Goal: Find contact information: Find contact information

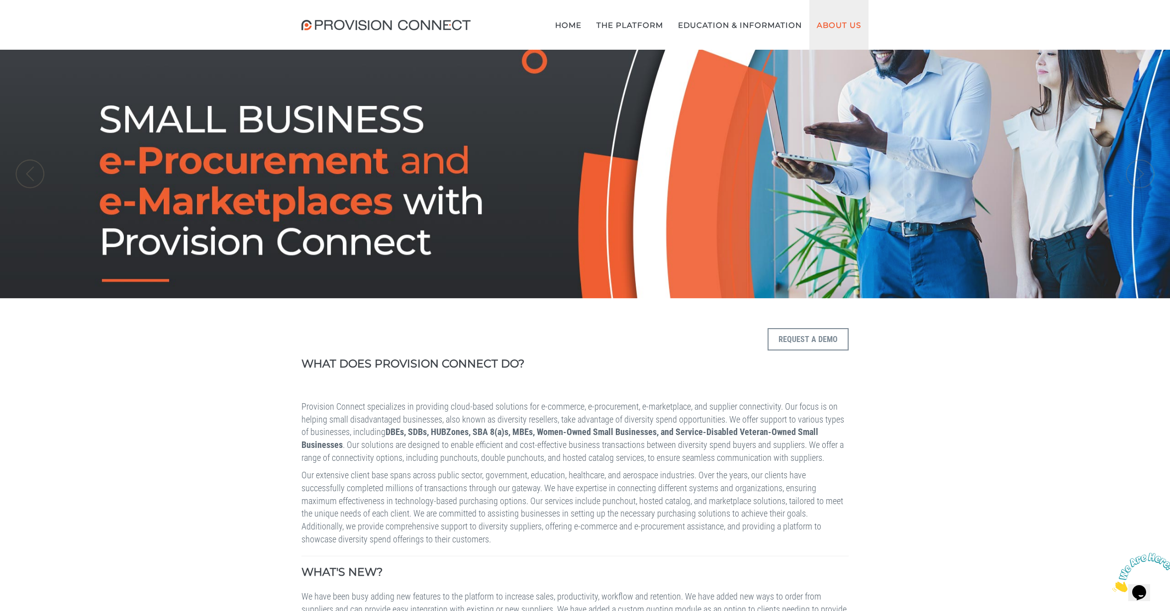
click at [841, 22] on link "About Us" at bounding box center [838, 25] width 59 height 50
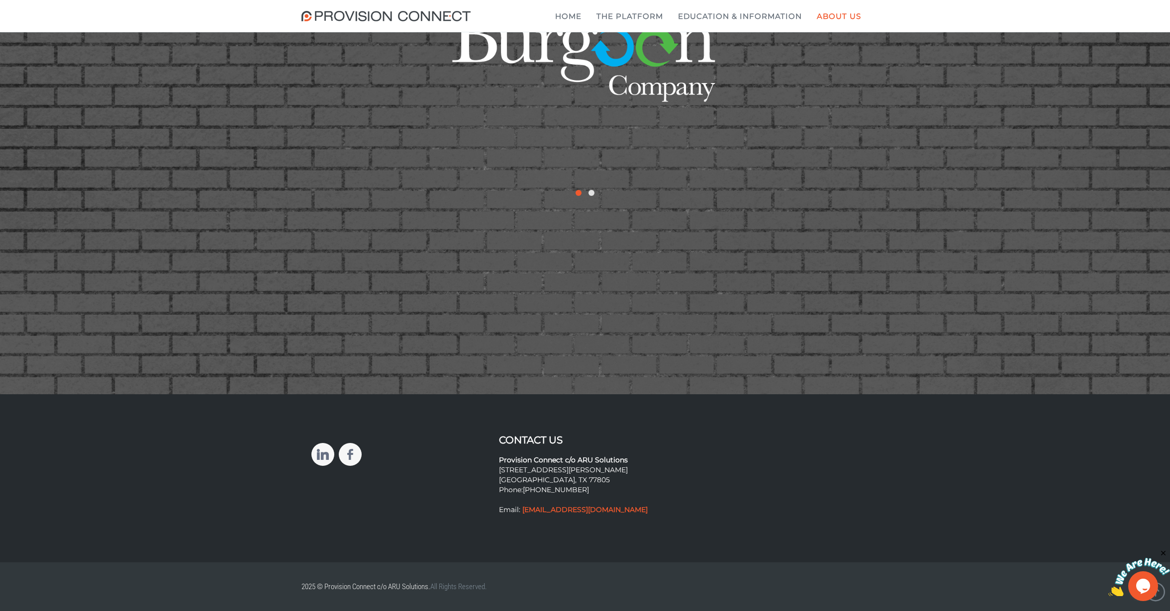
scroll to position [1973, 0]
click at [510, 478] on p "Provision Connect c/o ARU Solutions 2121 E WM J Bryan Pkwy #6865 Bryan, TX 7780…" at bounding box center [585, 481] width 173 height 70
drag, startPoint x: 510, startPoint y: 478, endPoint x: 541, endPoint y: 478, distance: 31.3
click at [541, 478] on p "Provision Connect c/o ARU Solutions 2121 E WM J Bryan Pkwy #6865 Bryan, TX 7780…" at bounding box center [585, 481] width 173 height 70
drag, startPoint x: 543, startPoint y: 478, endPoint x: 528, endPoint y: 467, distance: 19.2
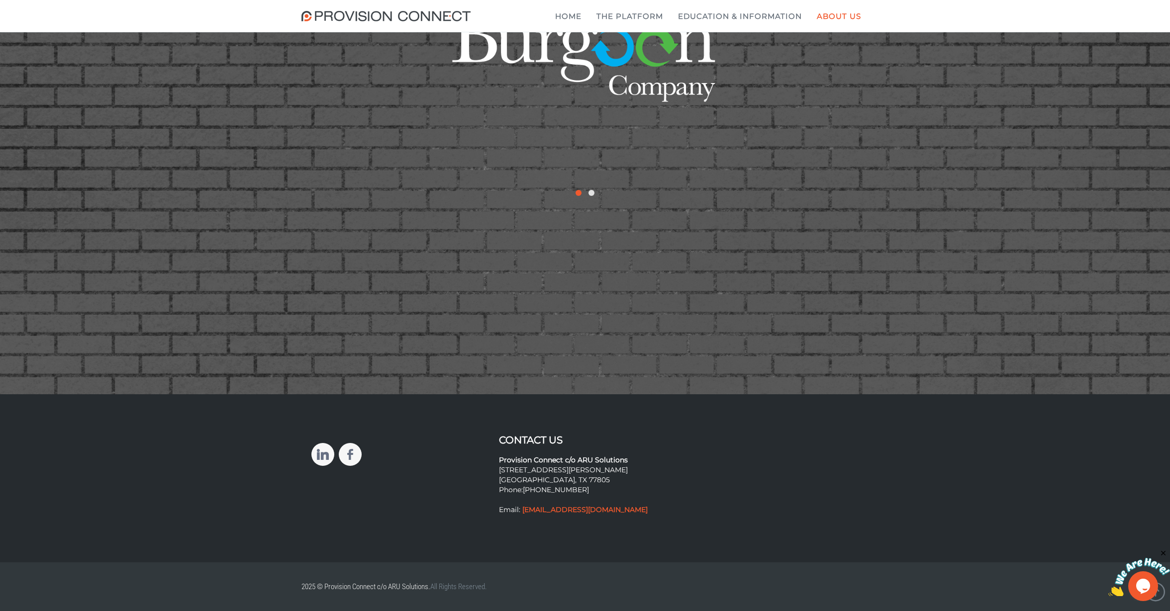
click at [528, 467] on p "Provision Connect c/o ARU Solutions 2121 E WM J Bryan Pkwy #6865 Bryan, TX 7780…" at bounding box center [585, 481] width 173 height 70
drag, startPoint x: 528, startPoint y: 467, endPoint x: 528, endPoint y: 477, distance: 10.5
click at [528, 477] on p "Provision Connect c/o ARU Solutions 2121 E WM J Bryan Pkwy #6865 Bryan, TX 7780…" at bounding box center [585, 481] width 173 height 70
